Goal: Transaction & Acquisition: Purchase product/service

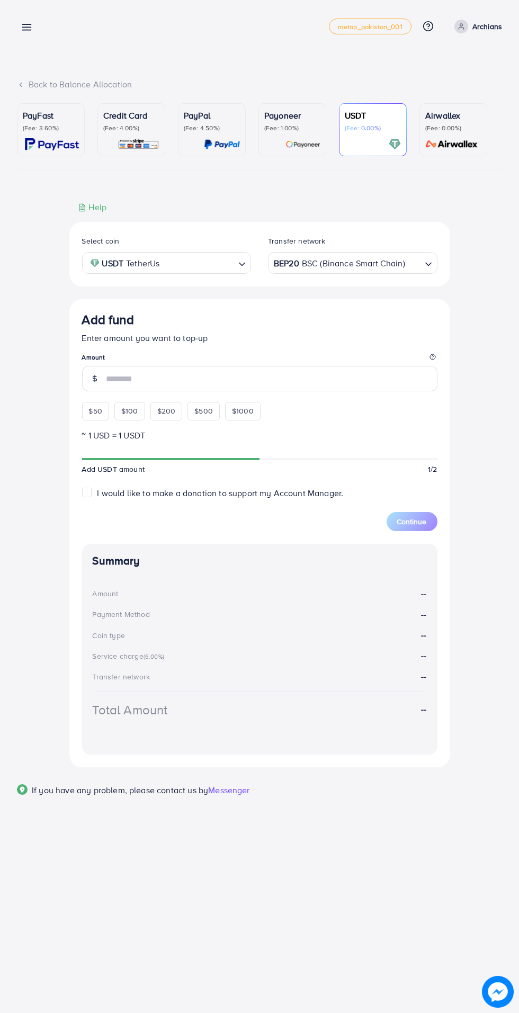
click at [488, 26] on p "Archians" at bounding box center [487, 26] width 30 height 13
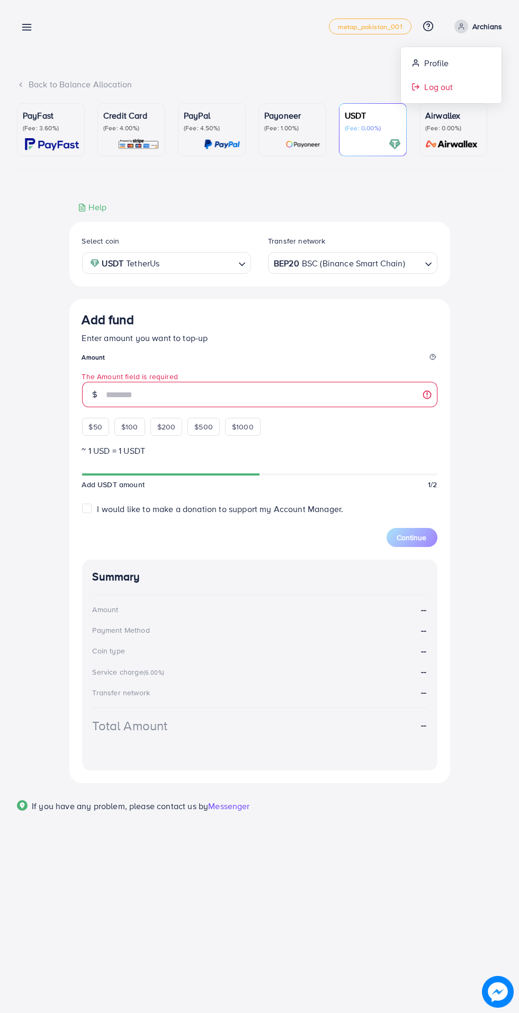
click at [457, 88] on link "Log out" at bounding box center [451, 87] width 101 height 24
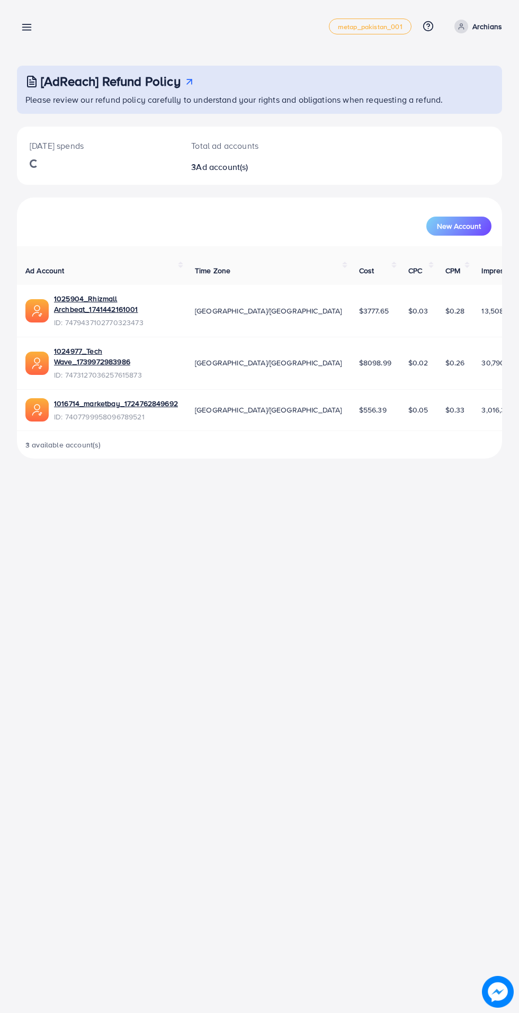
click at [26, 30] on line at bounding box center [27, 30] width 8 height 0
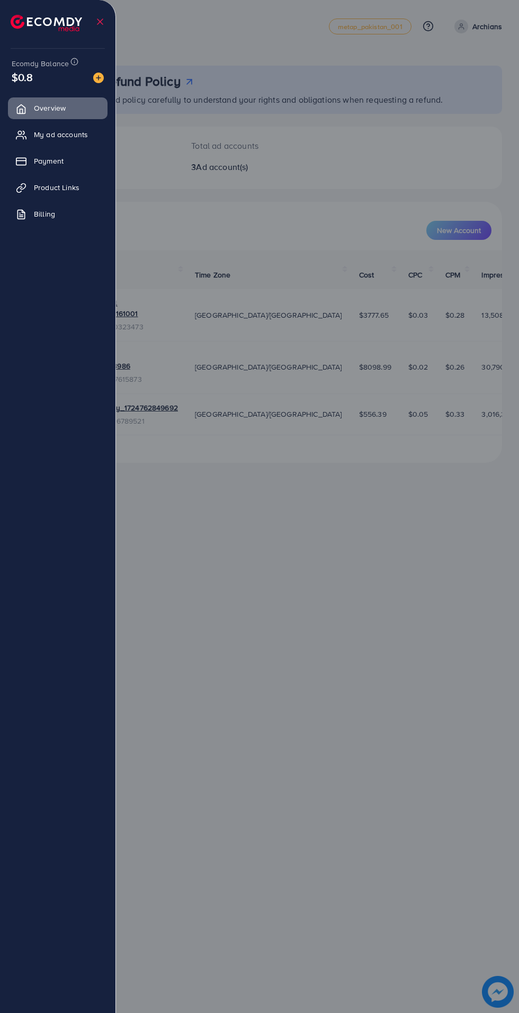
click at [54, 134] on span "My ad accounts" at bounding box center [61, 134] width 54 height 11
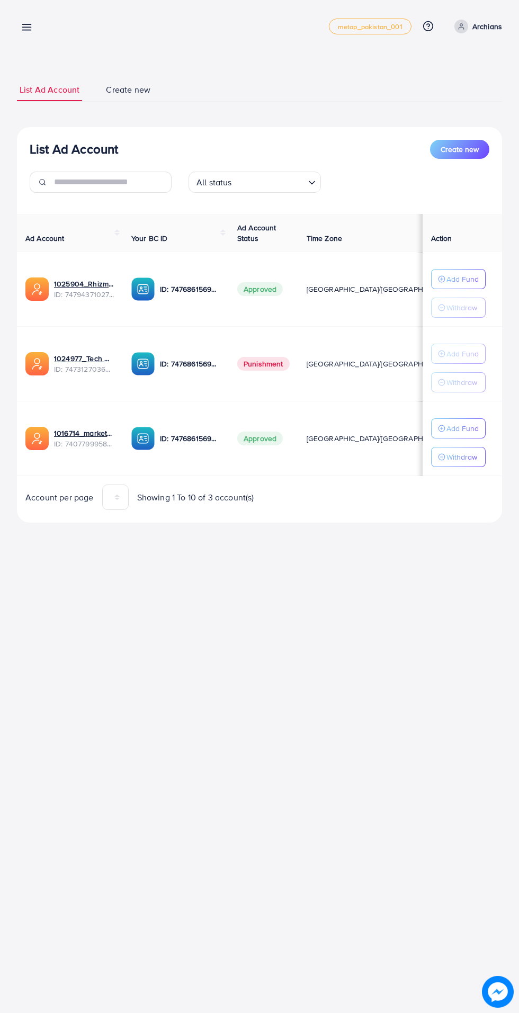
scroll to position [0, 28]
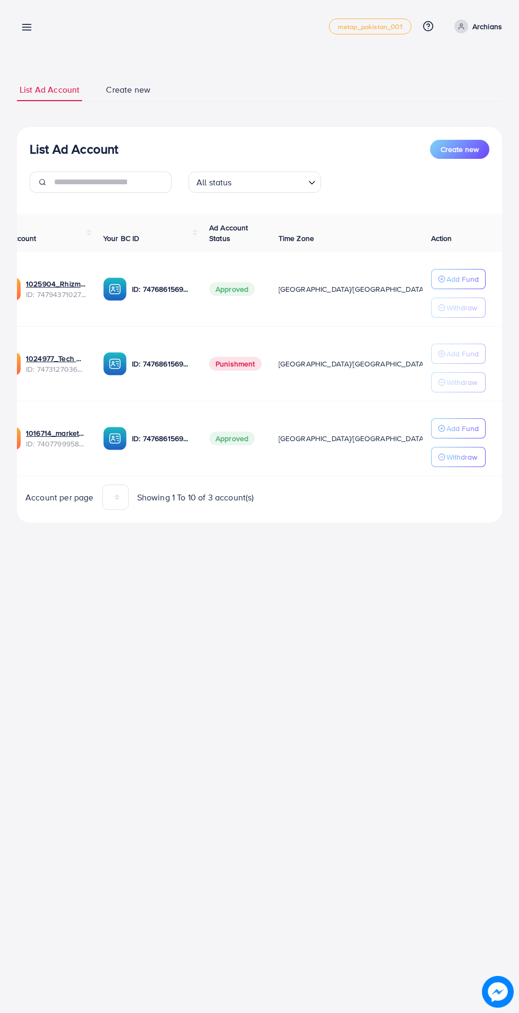
click at [26, 23] on icon at bounding box center [26, 27] width 11 height 11
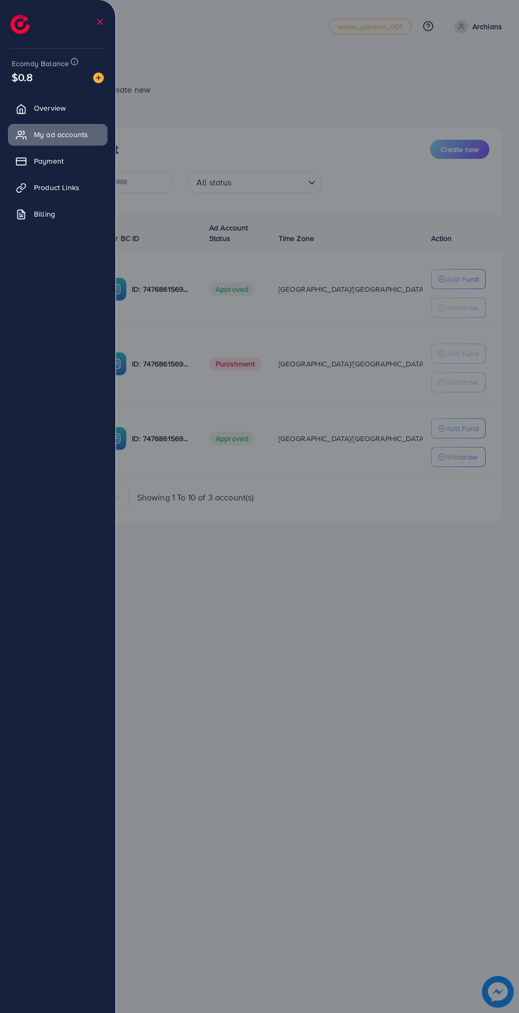
click at [52, 158] on span "Payment" at bounding box center [49, 161] width 30 height 11
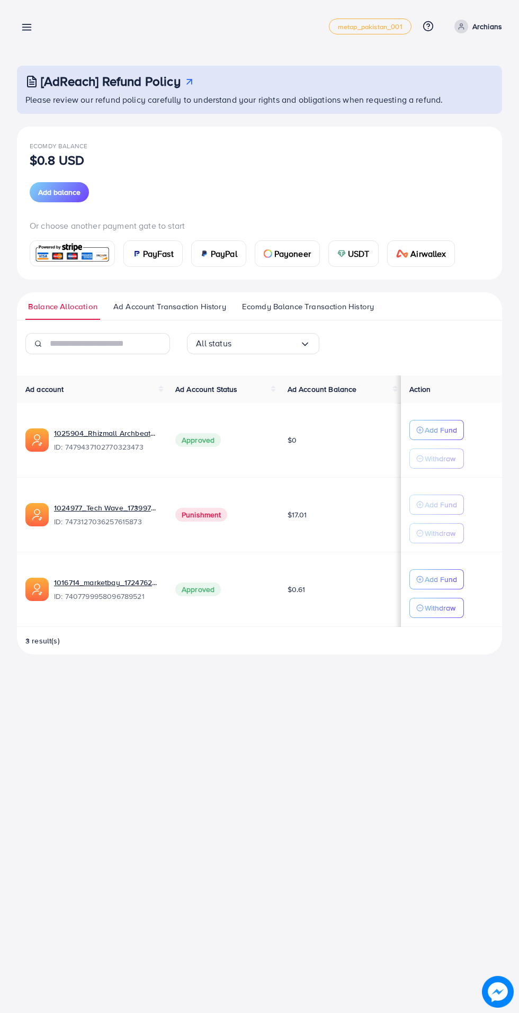
click at [368, 255] on span "USDT" at bounding box center [359, 253] width 22 height 13
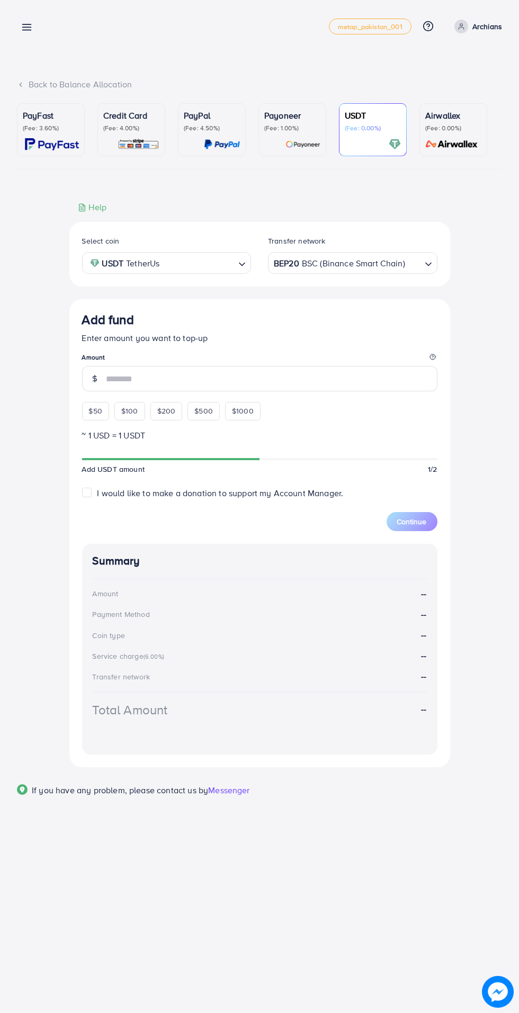
click at [199, 373] on input "number" at bounding box center [271, 378] width 331 height 25
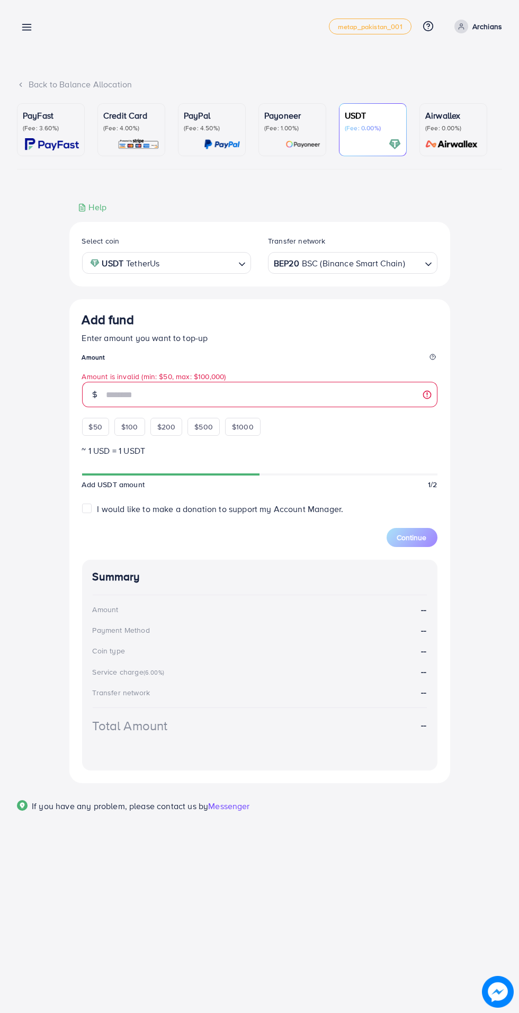
type input "**"
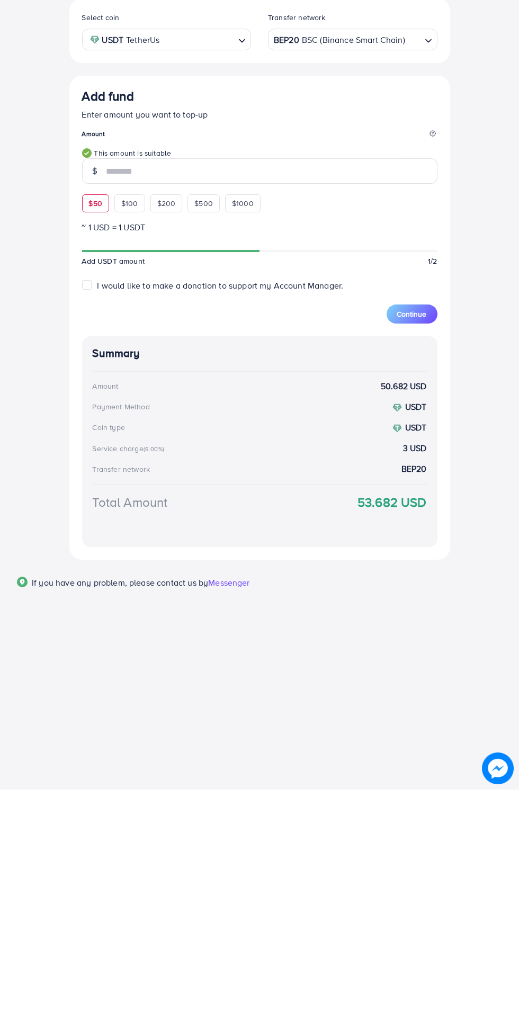
click at [400, 542] on span "Continue" at bounding box center [412, 537] width 30 height 11
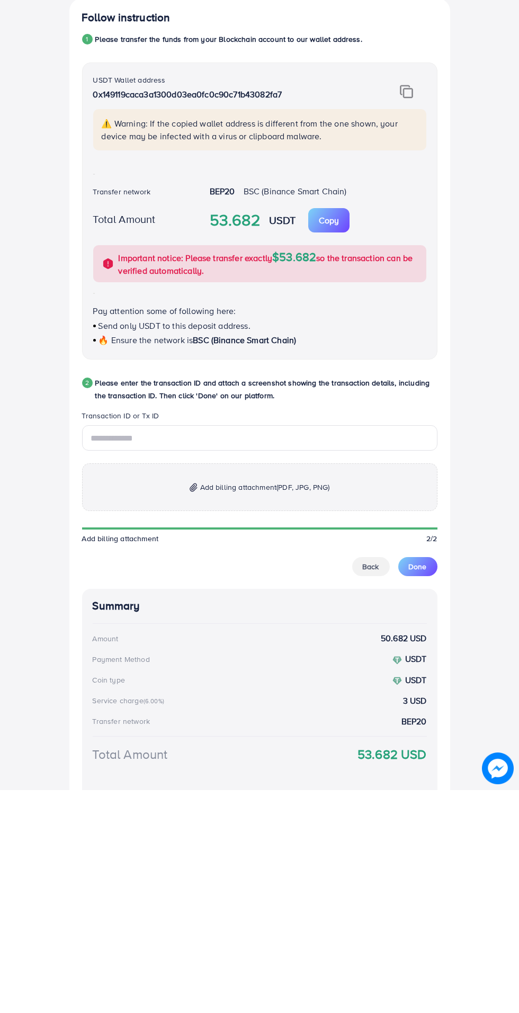
scroll to position [95, 0]
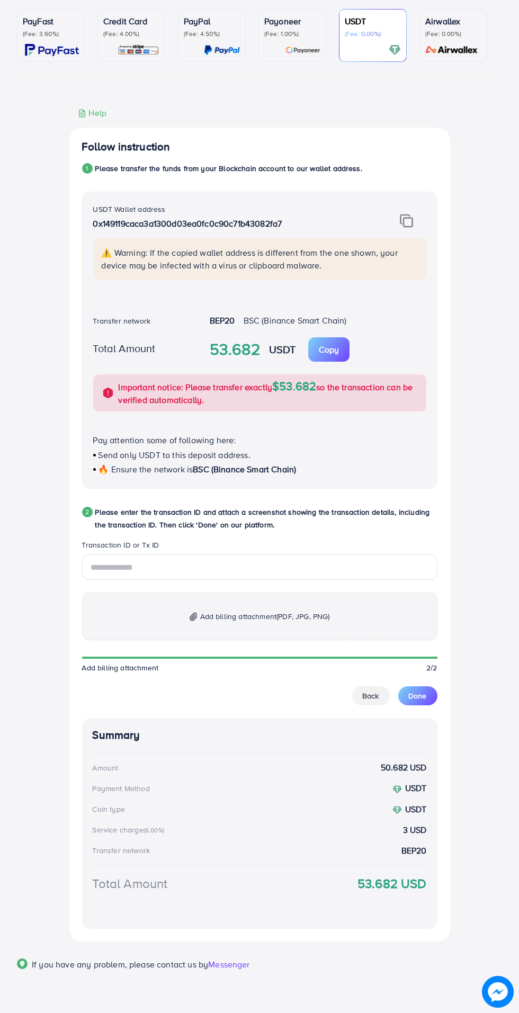
click at [409, 221] on img at bounding box center [406, 221] width 13 height 14
click at [411, 218] on img at bounding box center [406, 221] width 13 height 14
click at [184, 562] on input "text" at bounding box center [259, 566] width 355 height 25
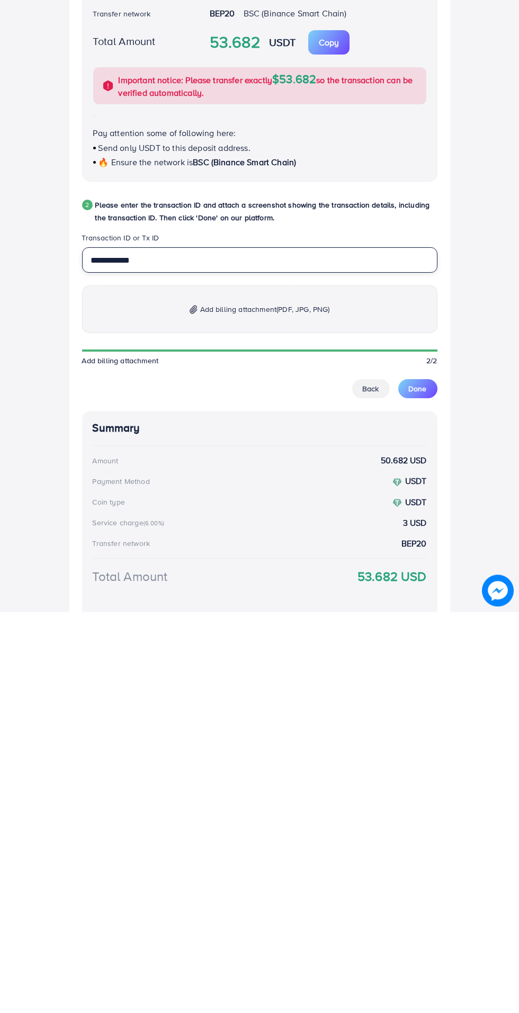
type input "**********"
click at [266, 710] on span "Add billing attachment (PDF, JPG, PNG)" at bounding box center [265, 710] width 130 height 13
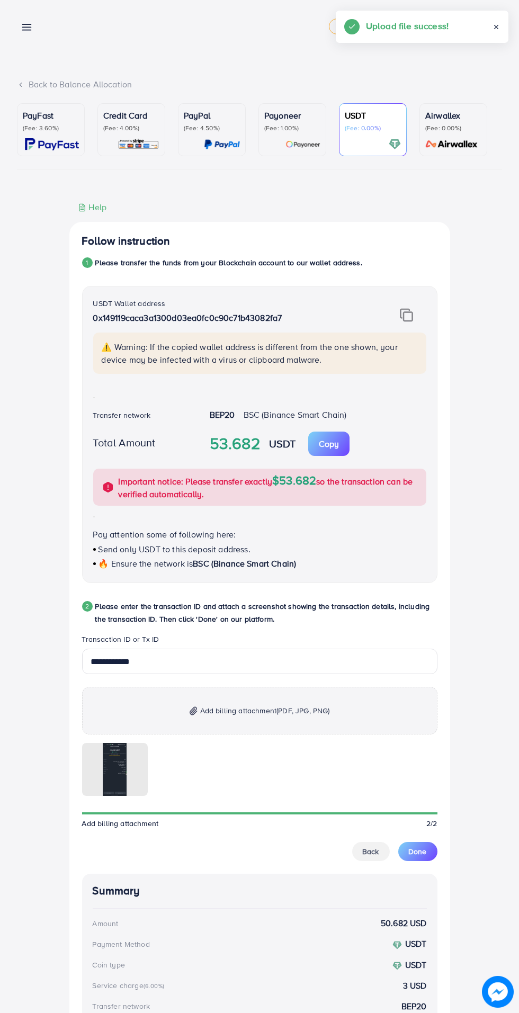
click at [429, 858] on button "Done" at bounding box center [417, 851] width 39 height 19
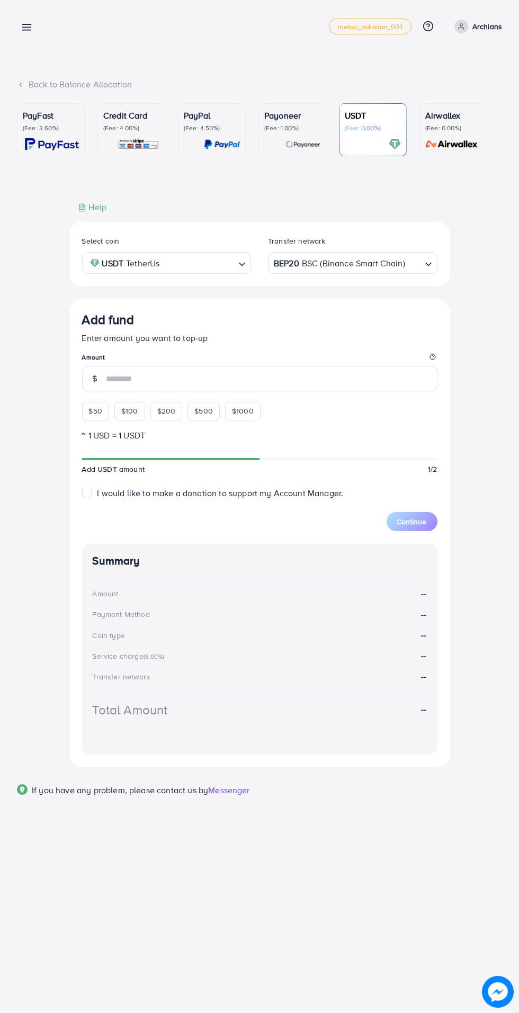
click at [26, 30] on line at bounding box center [27, 30] width 8 height 0
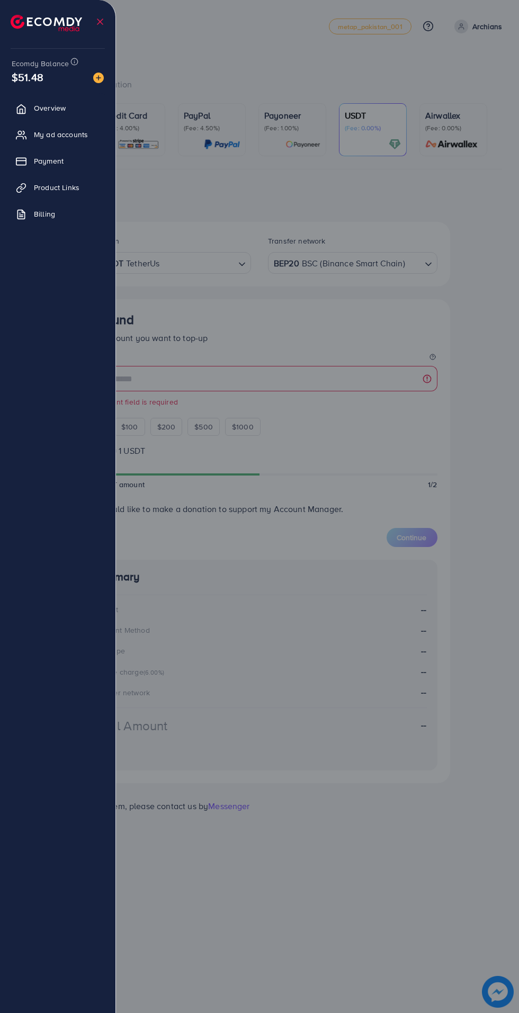
click at [75, 136] on span "My ad accounts" at bounding box center [61, 134] width 54 height 11
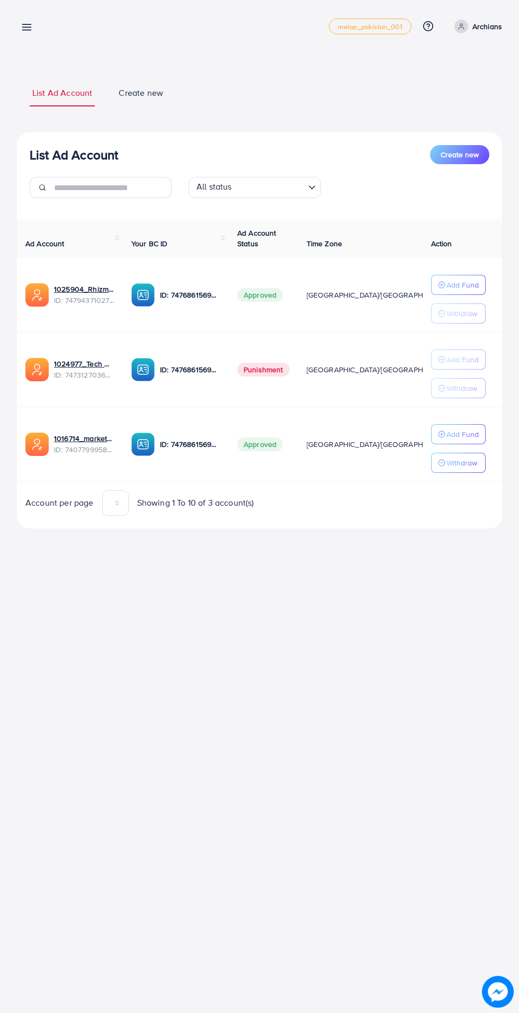
scroll to position [0, 28]
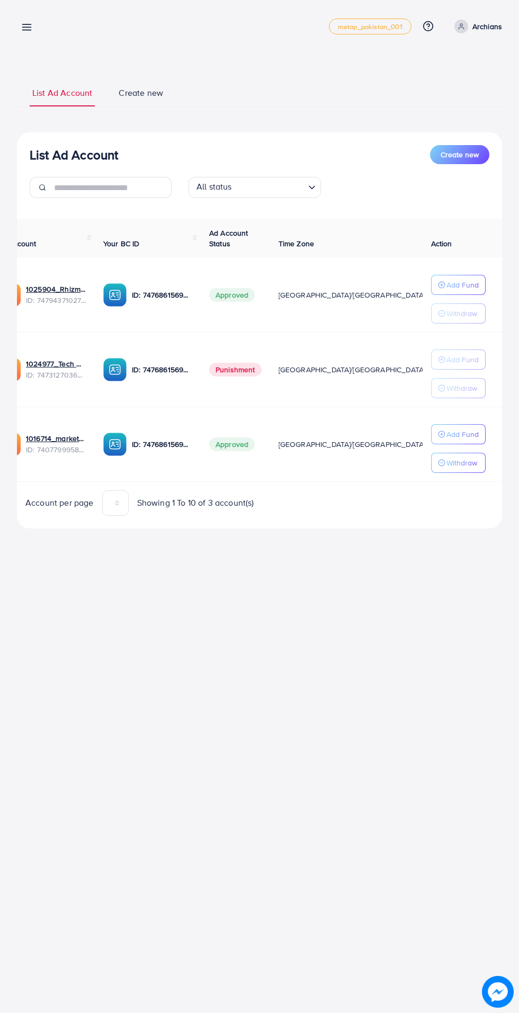
click at [463, 281] on p "Add Fund" at bounding box center [462, 285] width 32 height 13
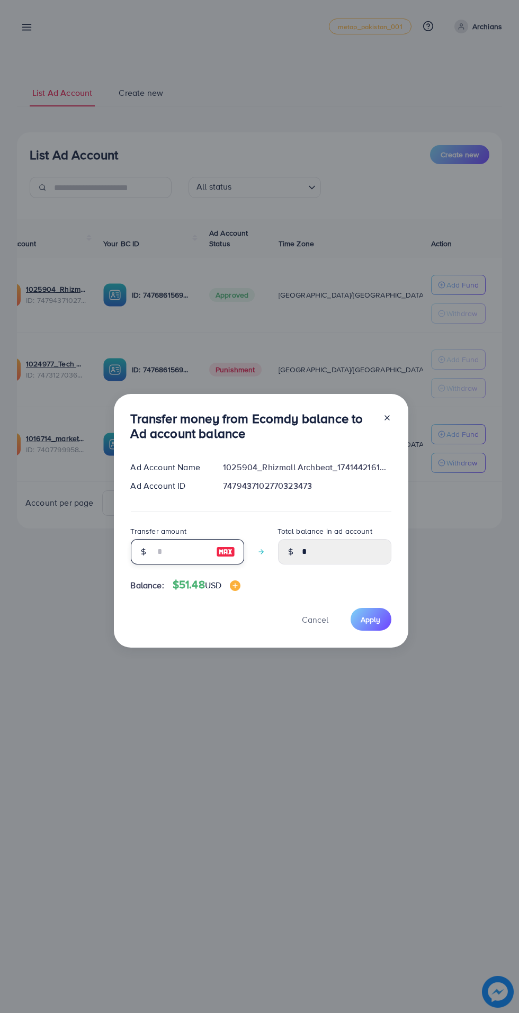
click at [186, 546] on input "number" at bounding box center [181, 551] width 53 height 25
type input "*"
type input "****"
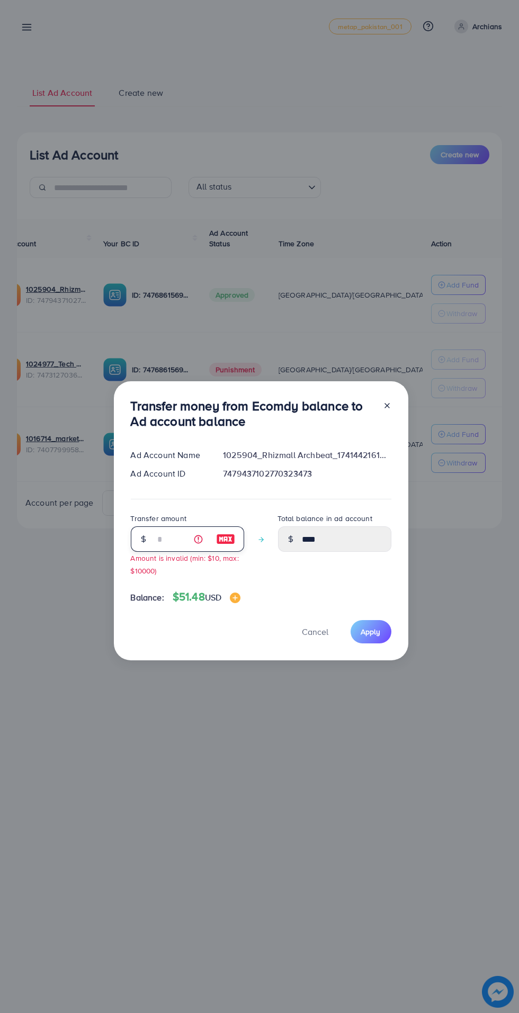
type input "**"
type input "*****"
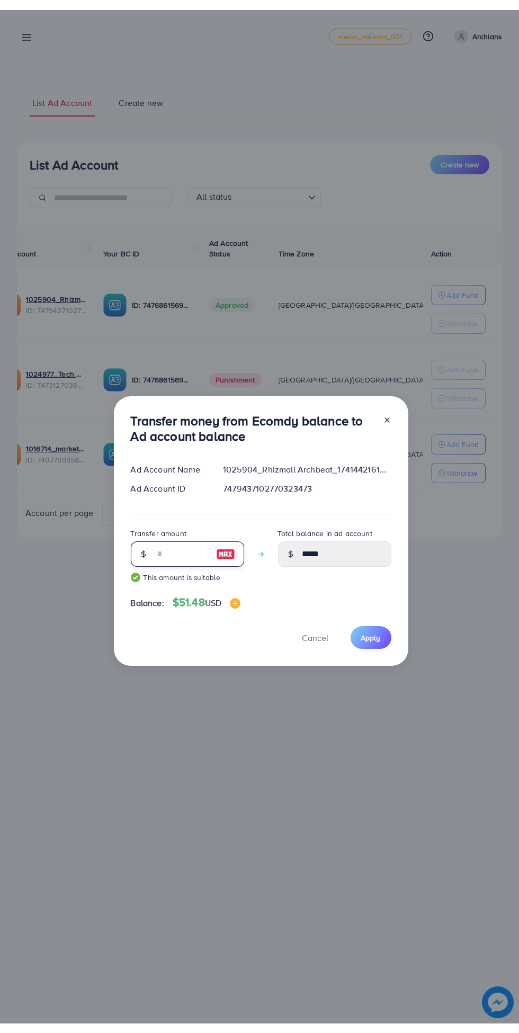
scroll to position [14, 0]
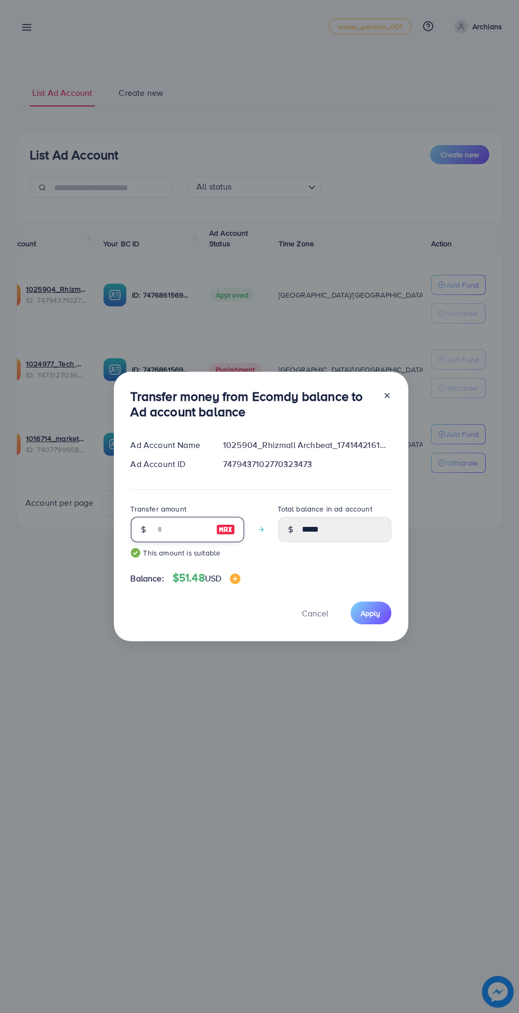
type input "**"
click at [376, 610] on span "Apply" at bounding box center [371, 613] width 20 height 11
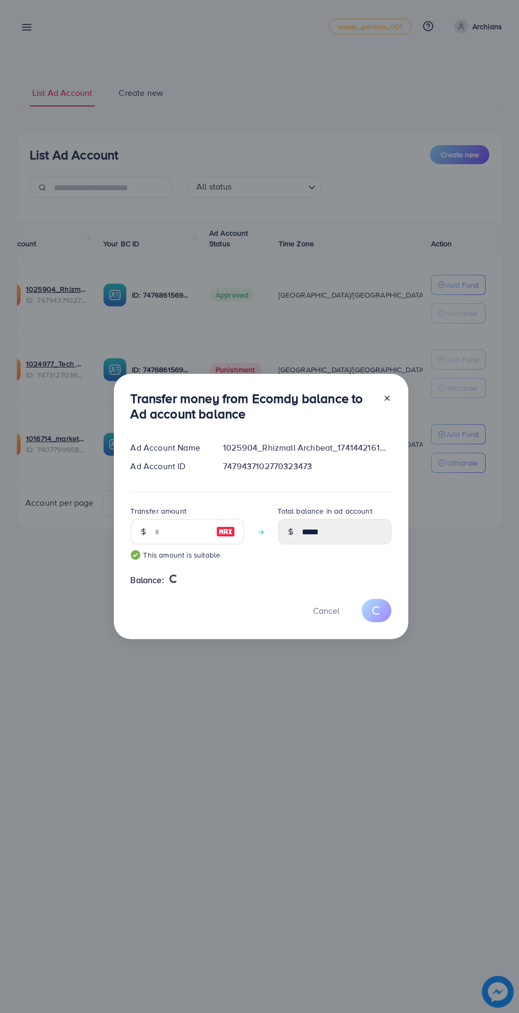
type input "*"
